Goal: Task Accomplishment & Management: Manage account settings

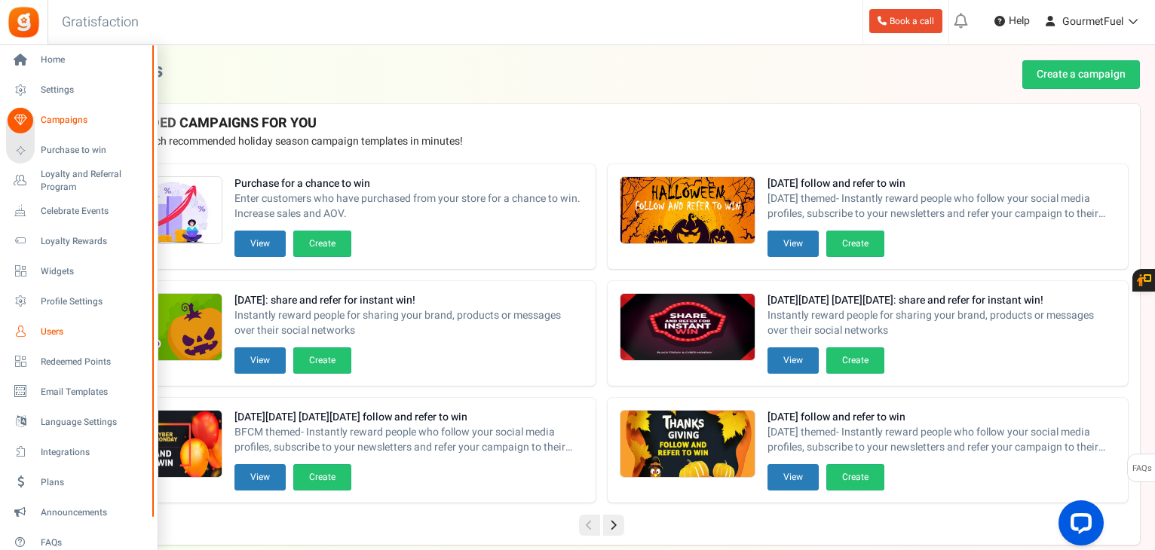
click at [70, 332] on span "Users" at bounding box center [94, 332] width 106 height 13
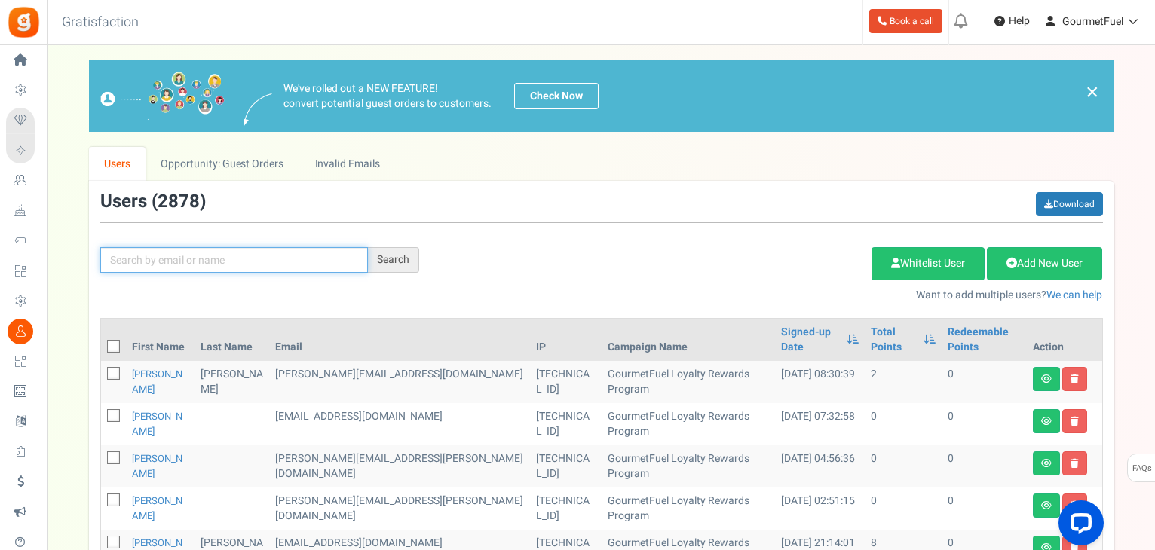
click at [283, 257] on input "text" at bounding box center [234, 260] width 268 height 26
paste input "[EMAIL_ADDRESS][DOMAIN_NAME]"
type input "[EMAIL_ADDRESS][DOMAIN_NAME]"
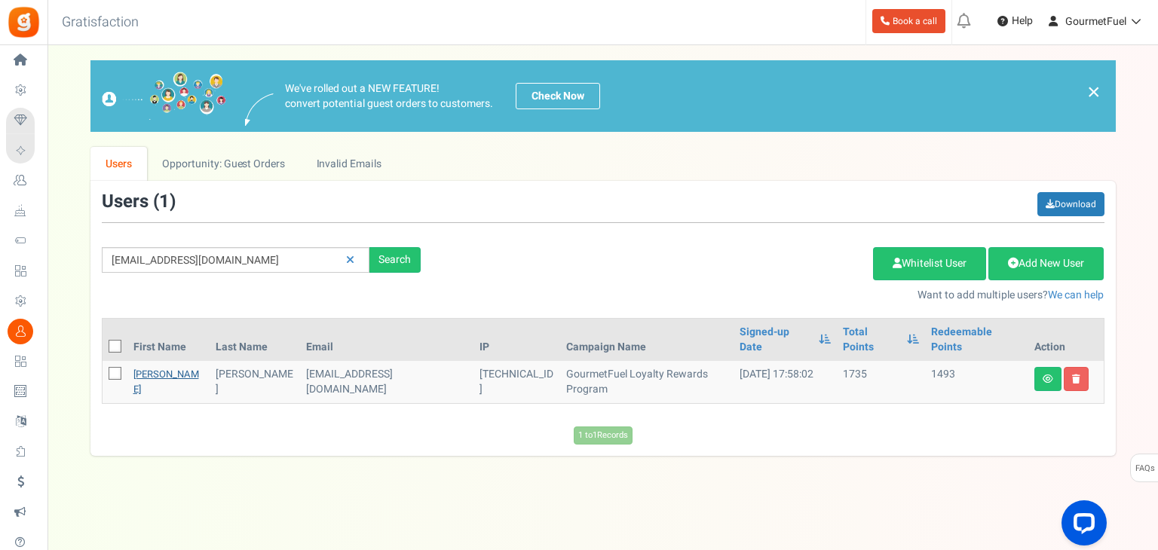
click at [147, 367] on link "Deirdre" at bounding box center [166, 381] width 66 height 29
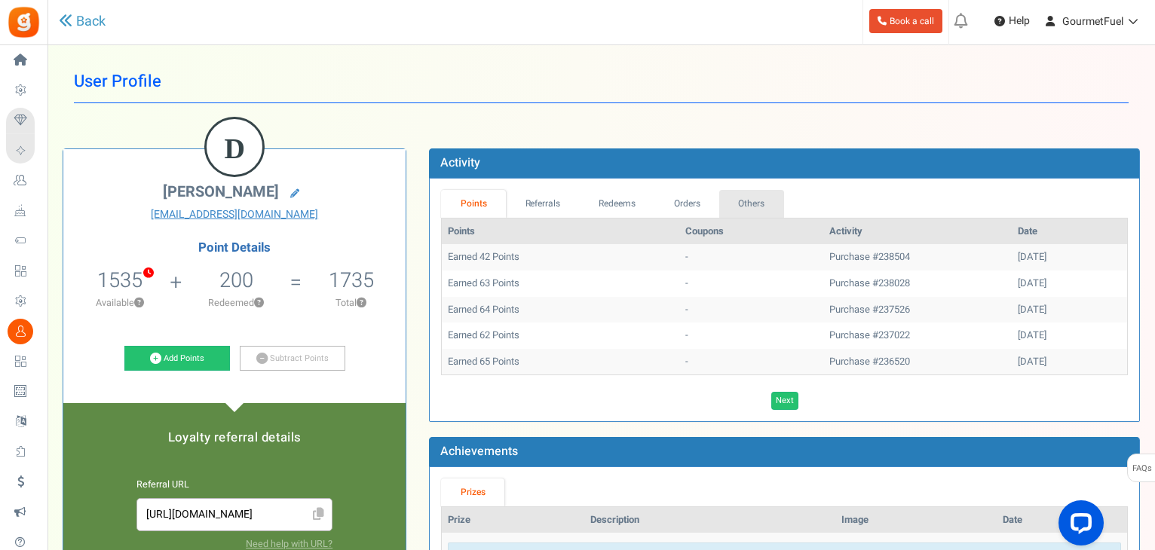
click at [724, 203] on link "Others" at bounding box center [751, 204] width 65 height 28
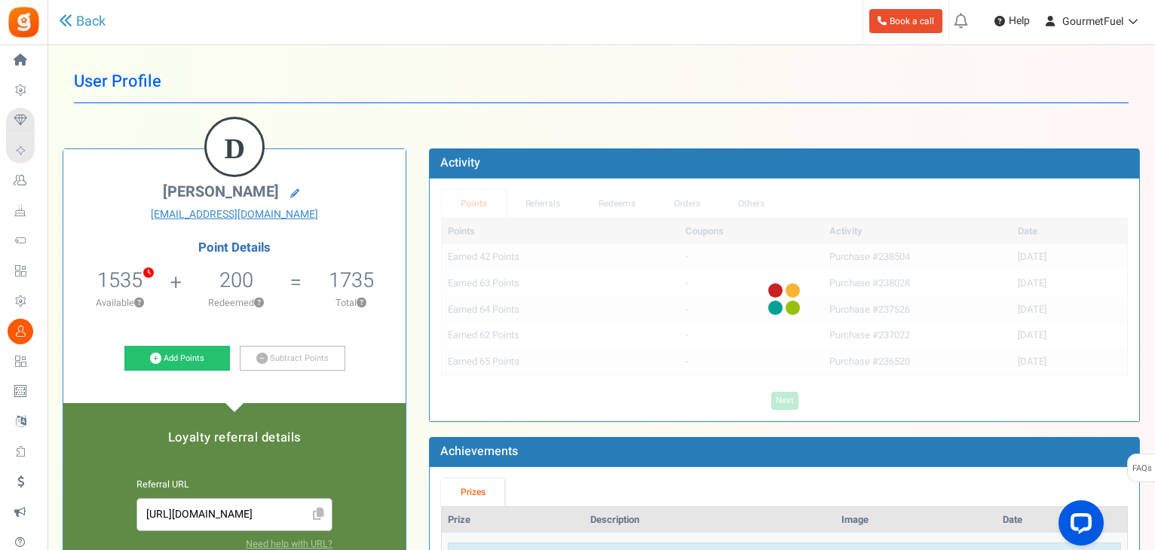
click at [679, 203] on div at bounding box center [784, 300] width 709 height 243
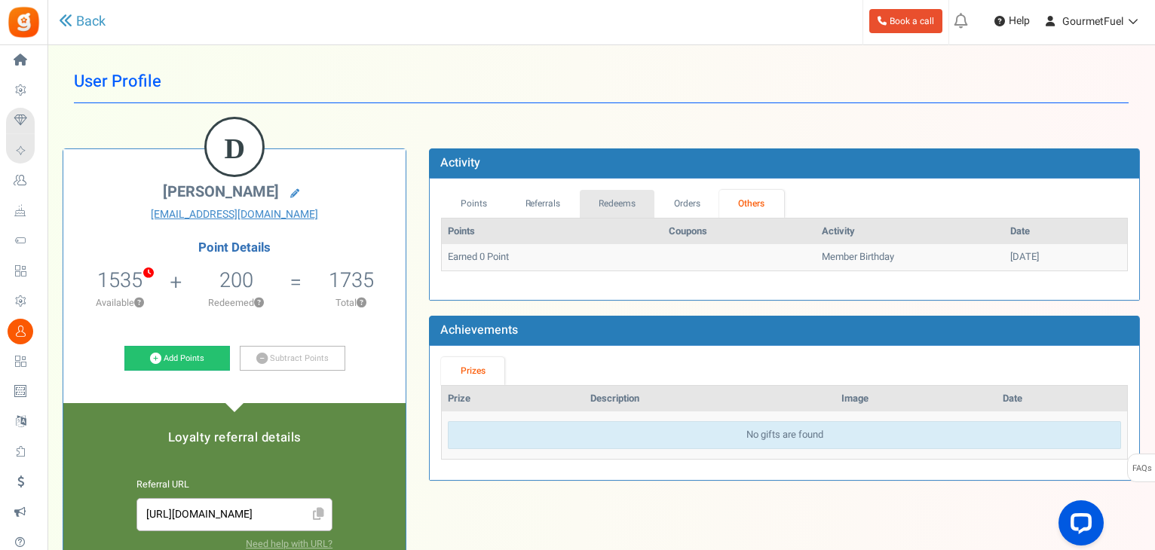
click at [626, 197] on link "Redeems" at bounding box center [617, 204] width 75 height 28
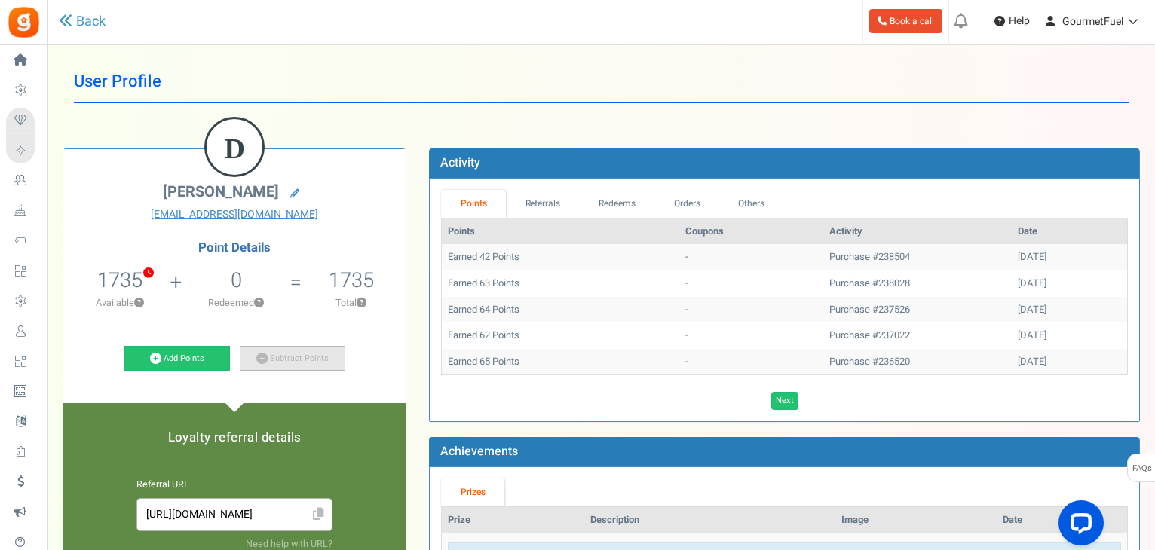
click at [303, 354] on link "Subtract Points" at bounding box center [293, 359] width 106 height 26
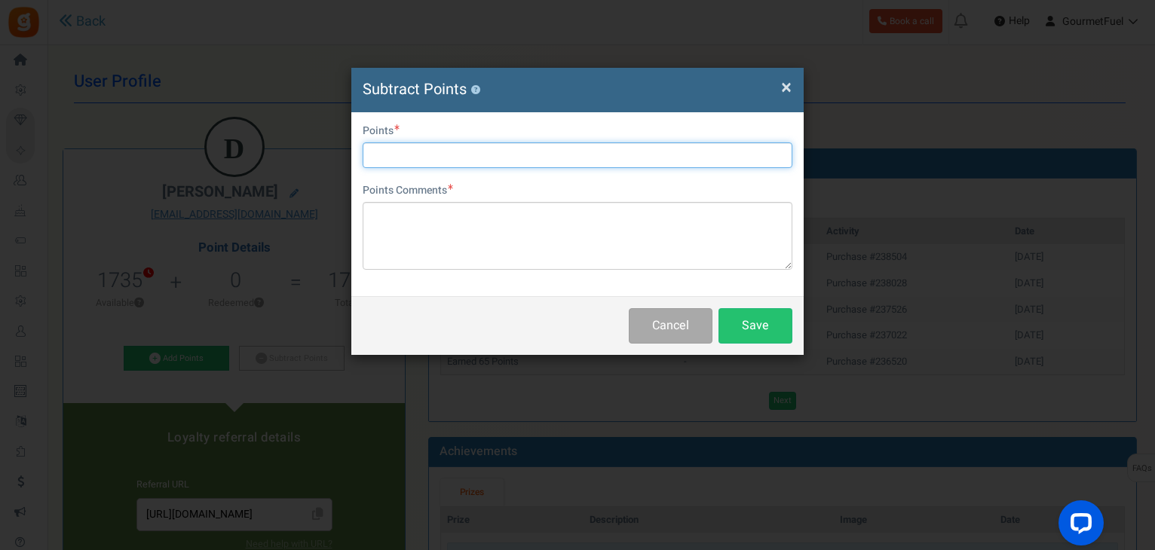
click at [395, 157] on input "text" at bounding box center [578, 155] width 430 height 26
type input "1680"
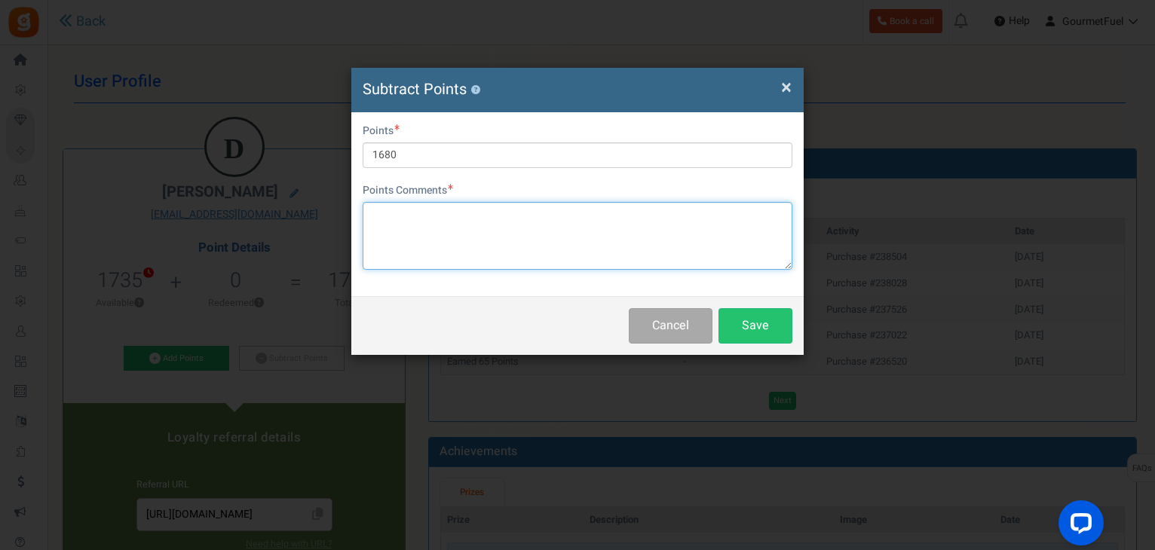
click at [448, 254] on textarea at bounding box center [578, 236] width 430 height 68
paste textarea "1680 points (€84) GRPAYbp0n5RMU"
type textarea "1680 points (€84) GRPAYbp0n5RMU"
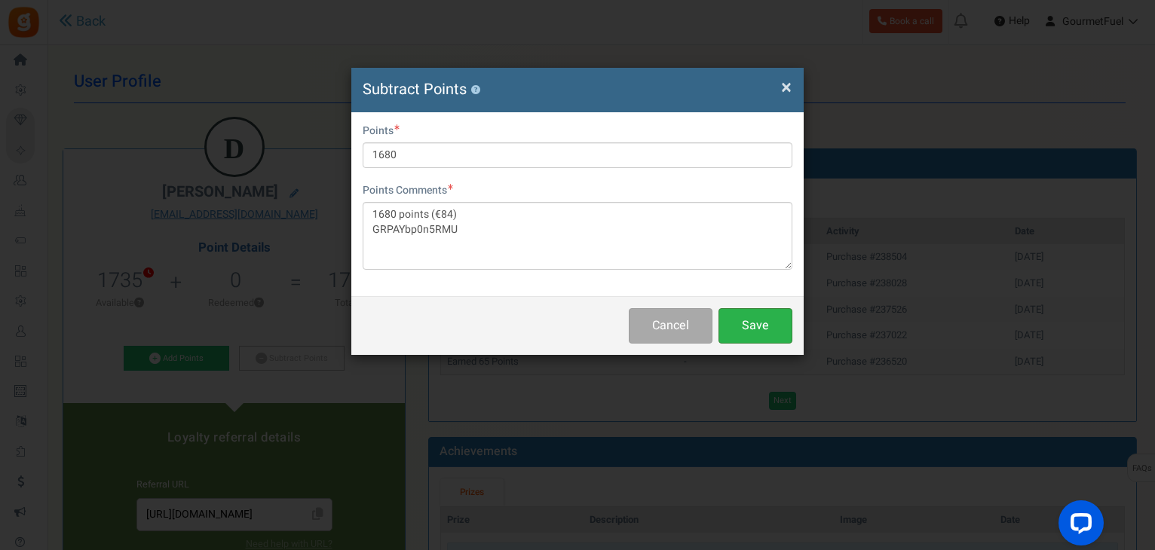
click at [767, 326] on button "Save" at bounding box center [755, 325] width 74 height 35
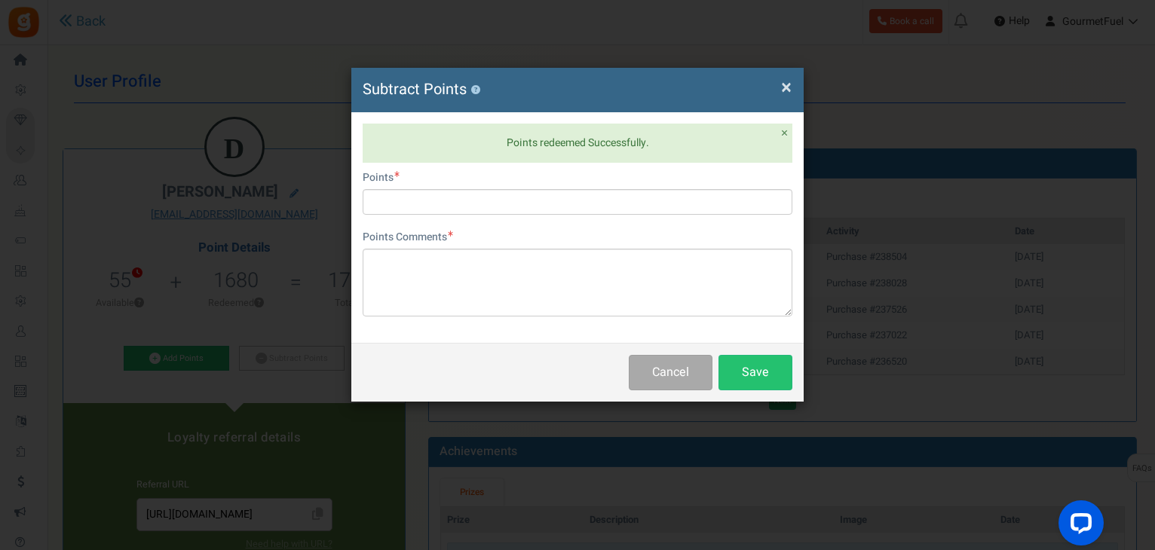
click at [782, 87] on span "×" at bounding box center [786, 87] width 11 height 29
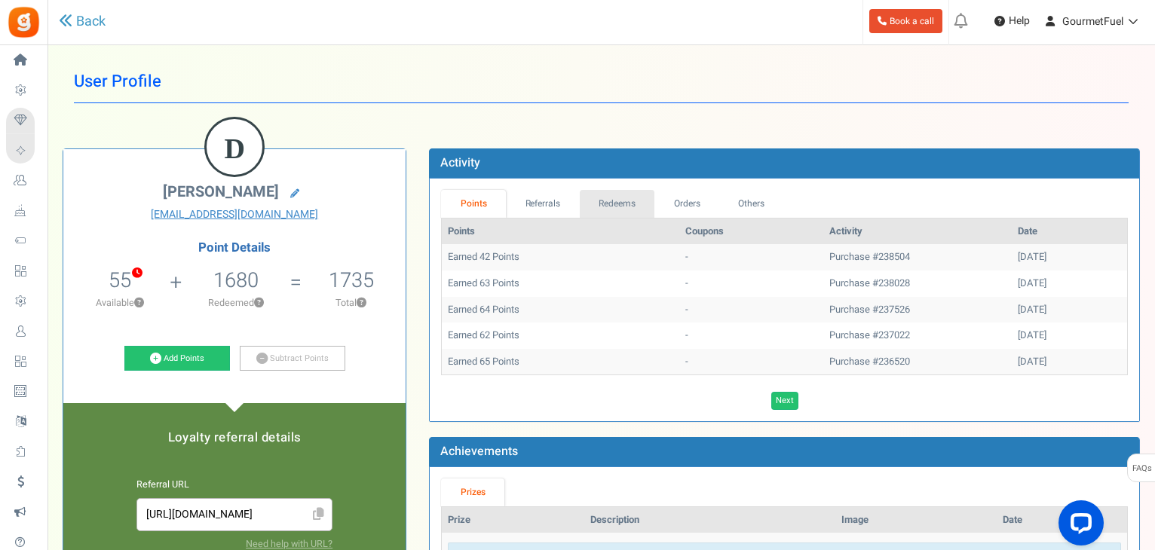
click at [638, 198] on link "Redeems" at bounding box center [617, 204] width 75 height 28
